Goal: Task Accomplishment & Management: Manage account settings

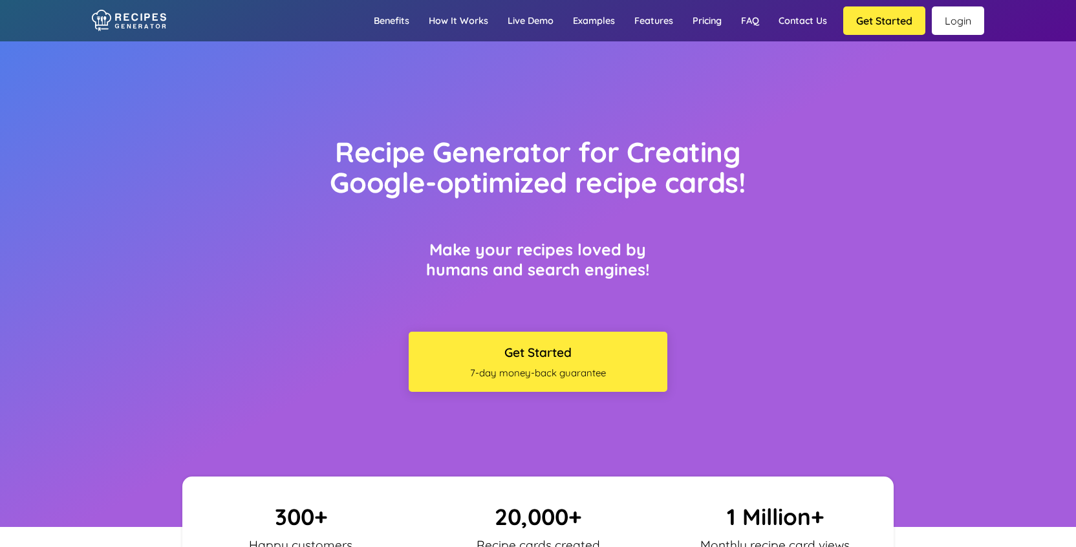
click at [960, 21] on link "Login" at bounding box center [958, 20] width 52 height 28
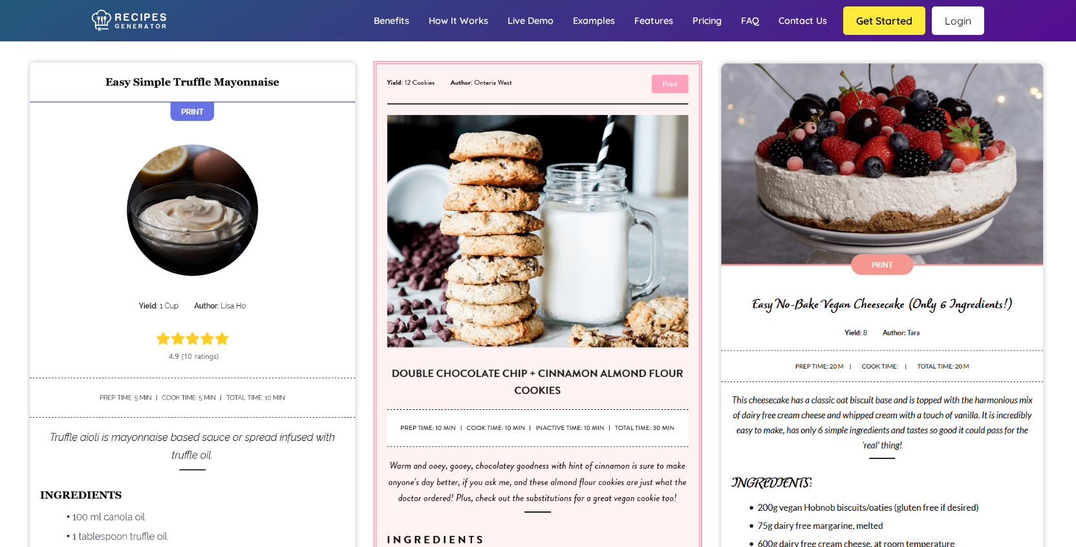
scroll to position [4396, 0]
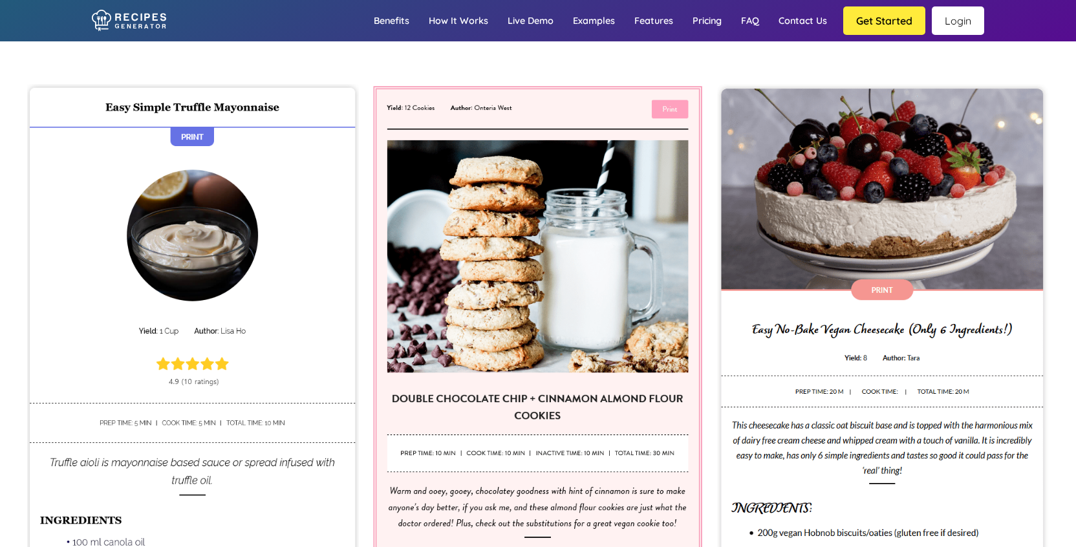
click at [978, 25] on link "Login" at bounding box center [958, 20] width 52 height 28
